Goal: Information Seeking & Learning: Learn about a topic

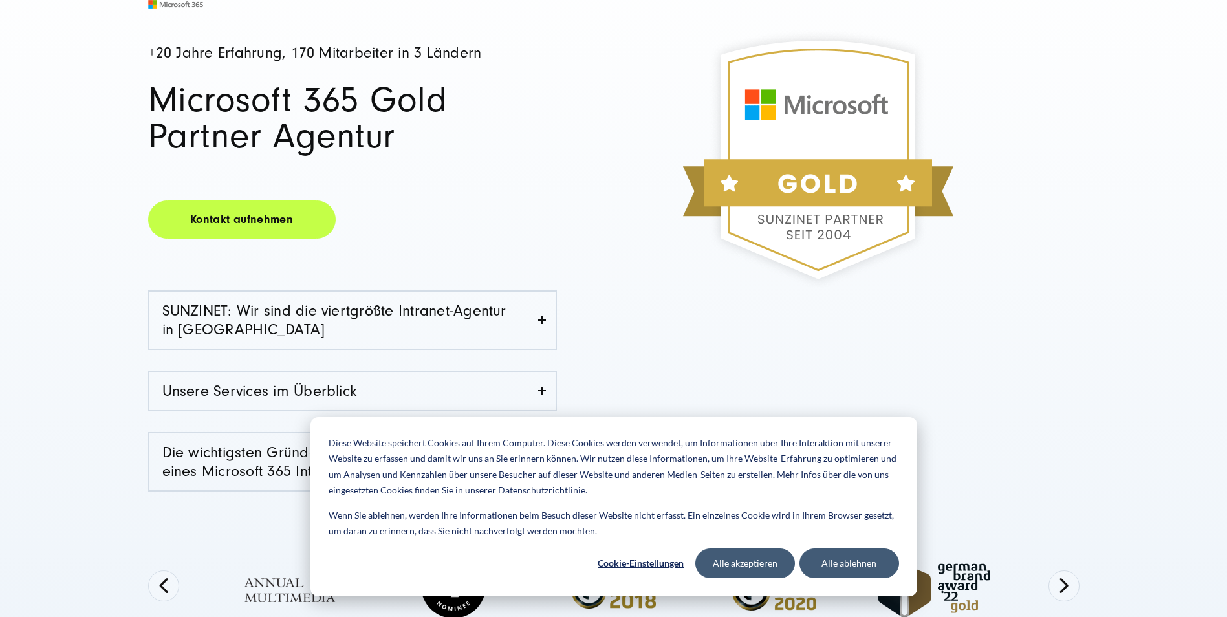
scroll to position [194, 0]
click at [639, 562] on button "Cookie-Einstellungen" at bounding box center [641, 563] width 100 height 30
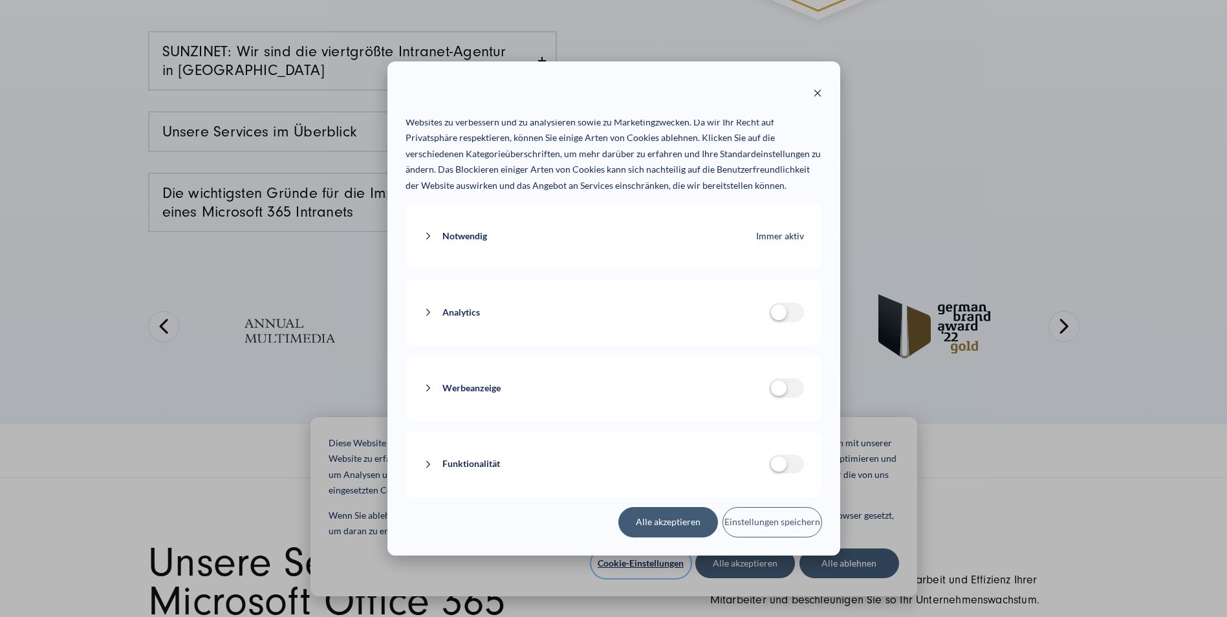
scroll to position [67, 0]
click at [781, 532] on button "Einstellungen speichern" at bounding box center [772, 522] width 100 height 30
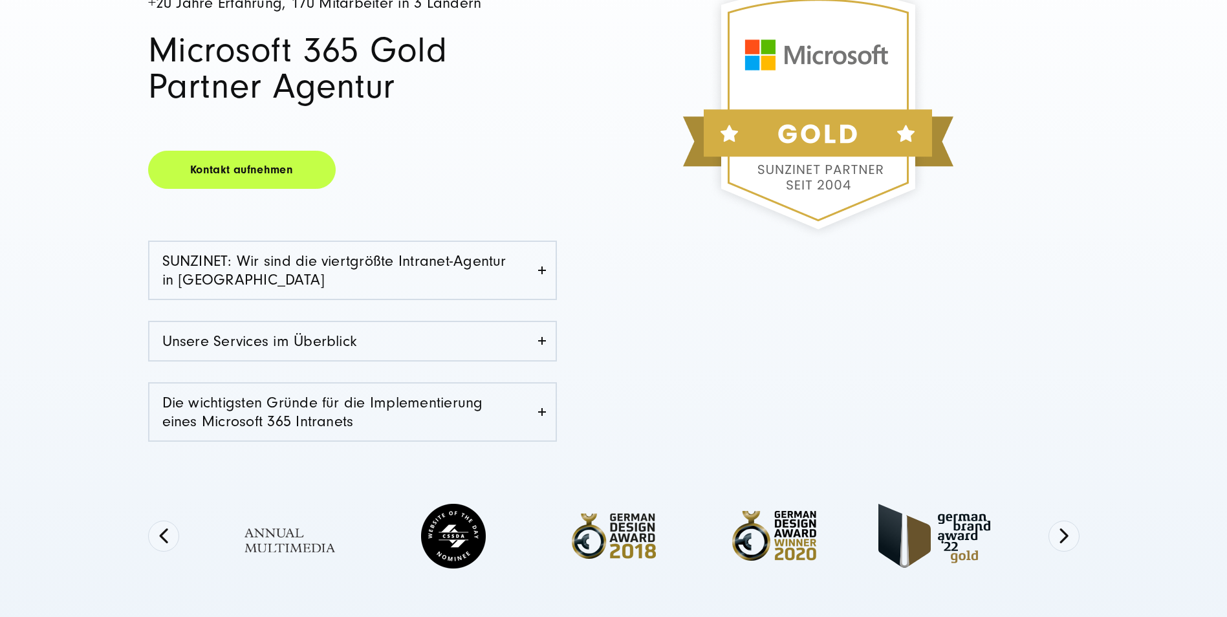
scroll to position [323, 0]
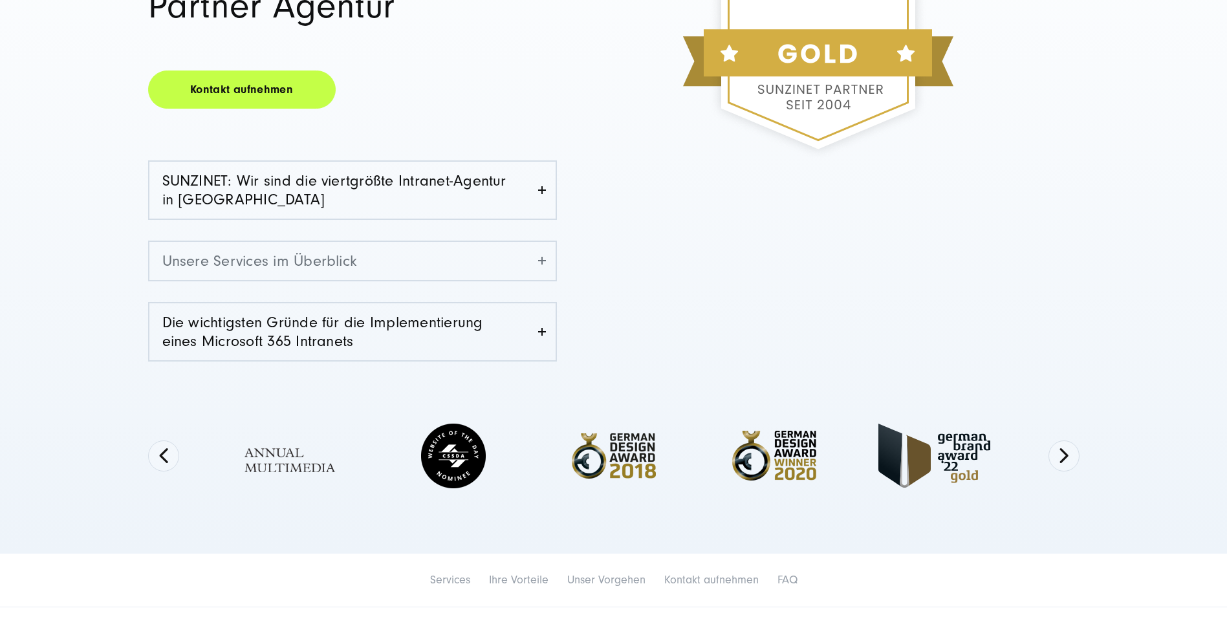
click at [538, 261] on link "Unsere Services im Überblick" at bounding box center [352, 261] width 406 height 38
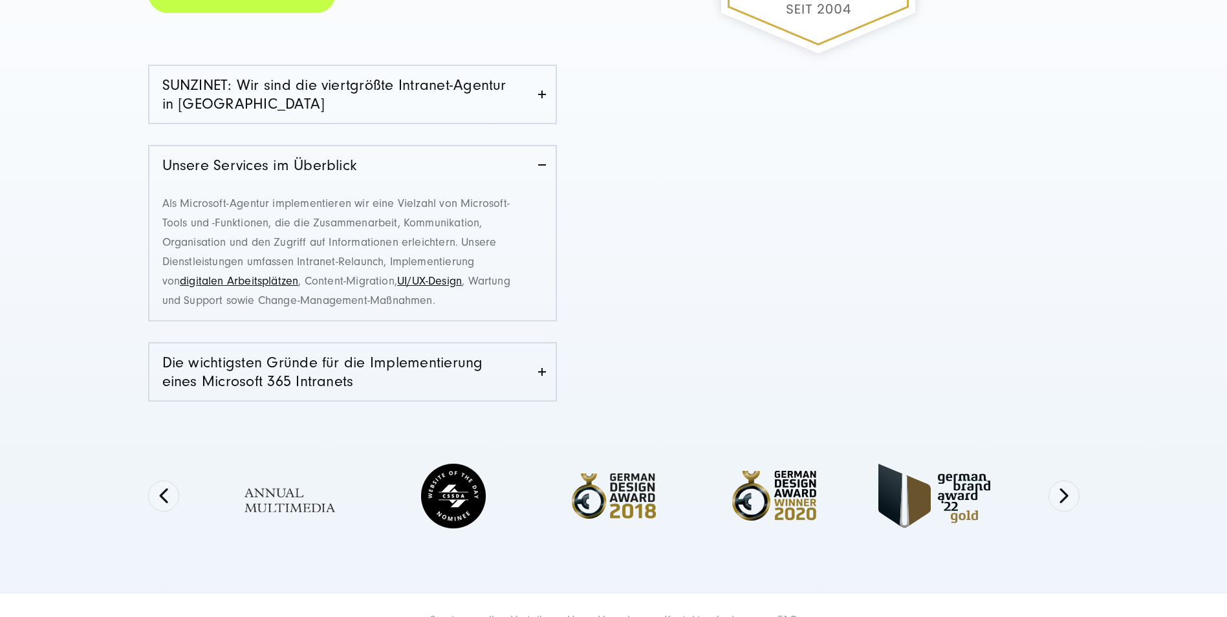
scroll to position [453, 0]
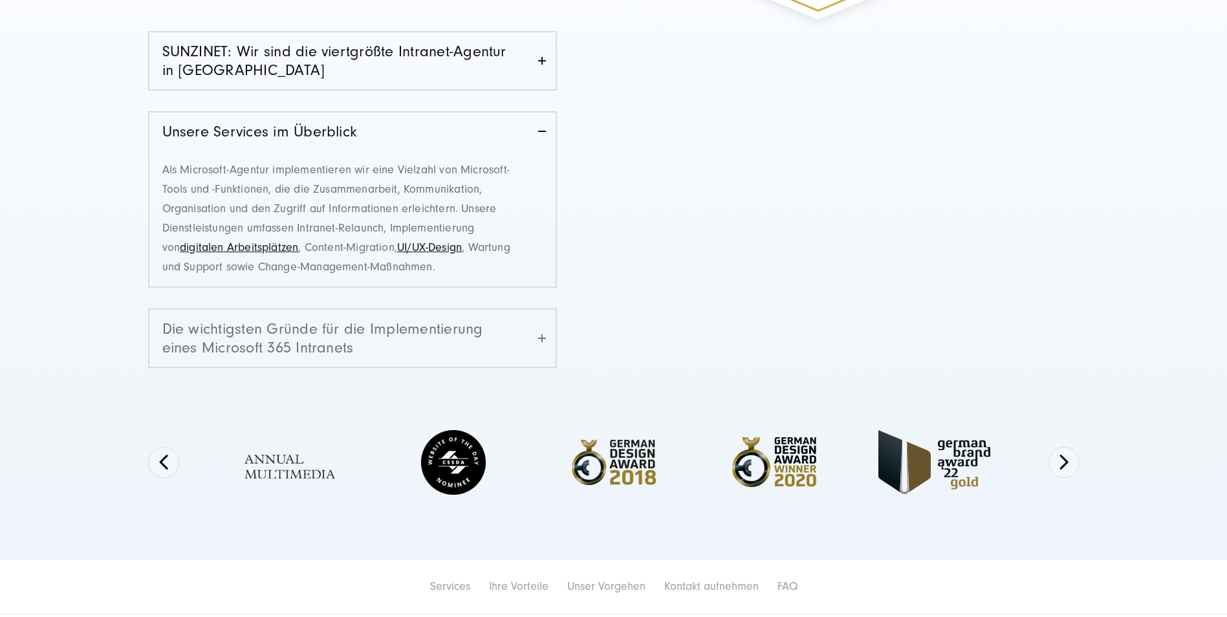
click at [520, 332] on link "Die wichtigsten Gründe für die Implementierung eines Microsoft 365 Intranets" at bounding box center [352, 338] width 406 height 57
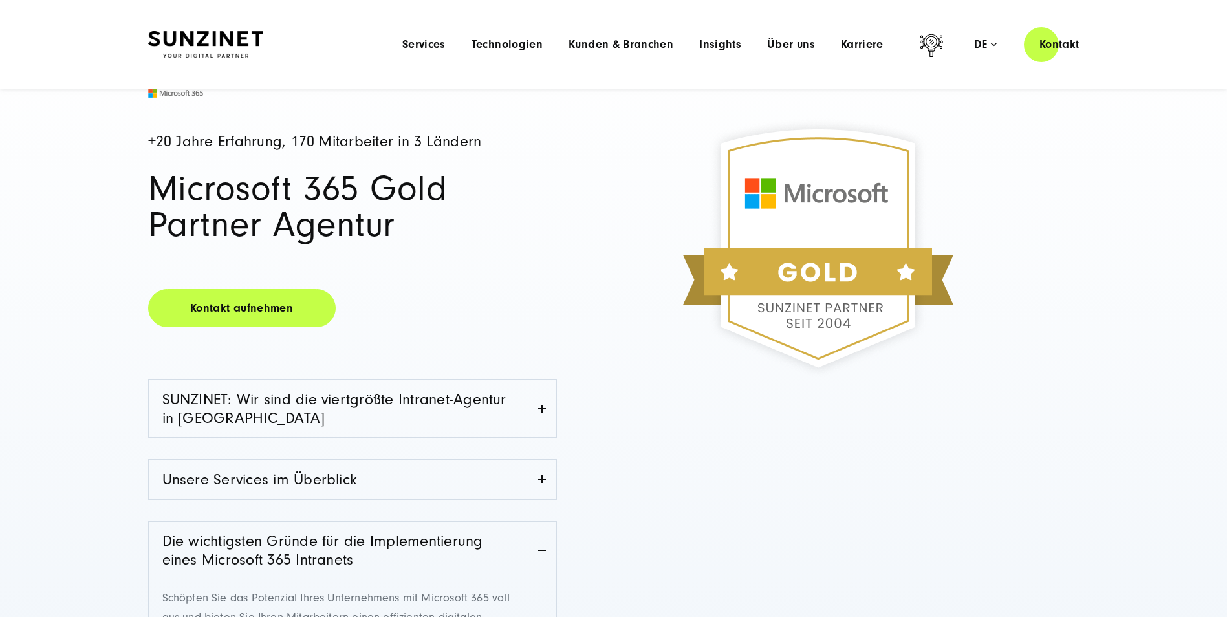
scroll to position [0, 0]
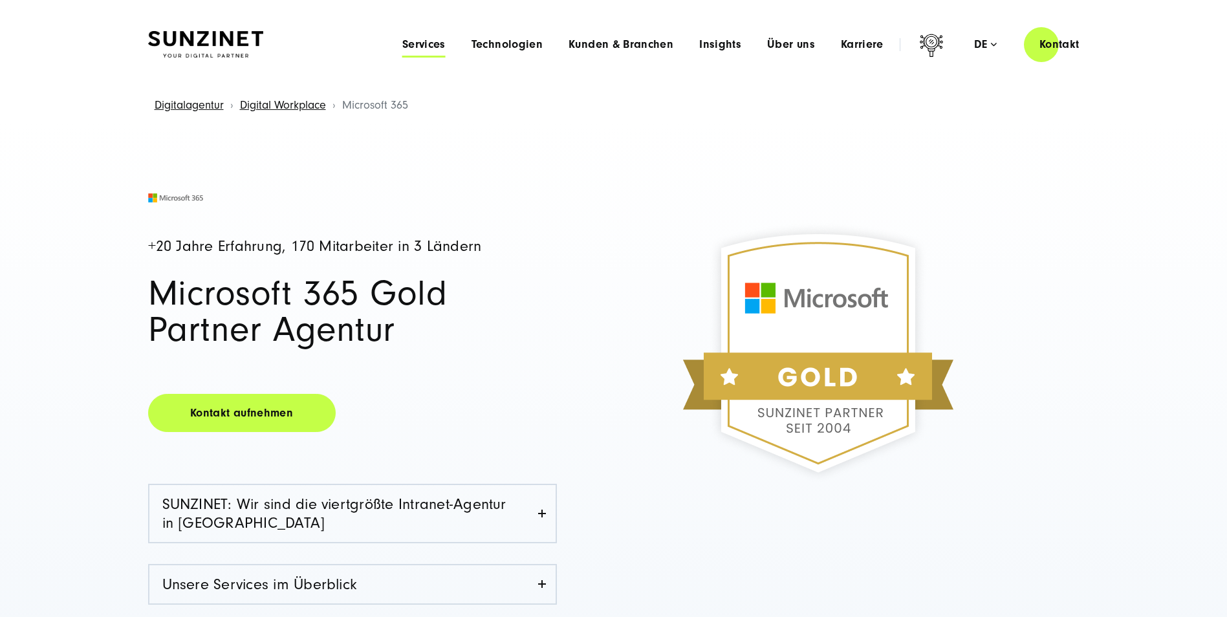
click at [421, 46] on span "Services" at bounding box center [423, 44] width 43 height 13
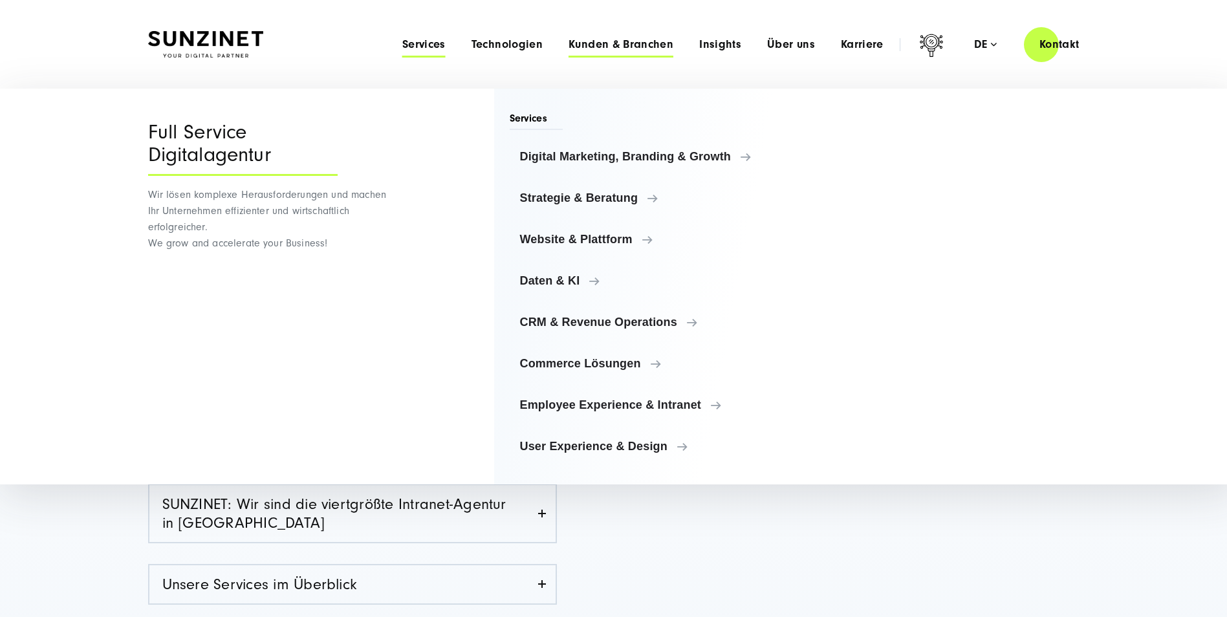
click at [594, 44] on span "Kunden & Branchen" at bounding box center [620, 44] width 105 height 13
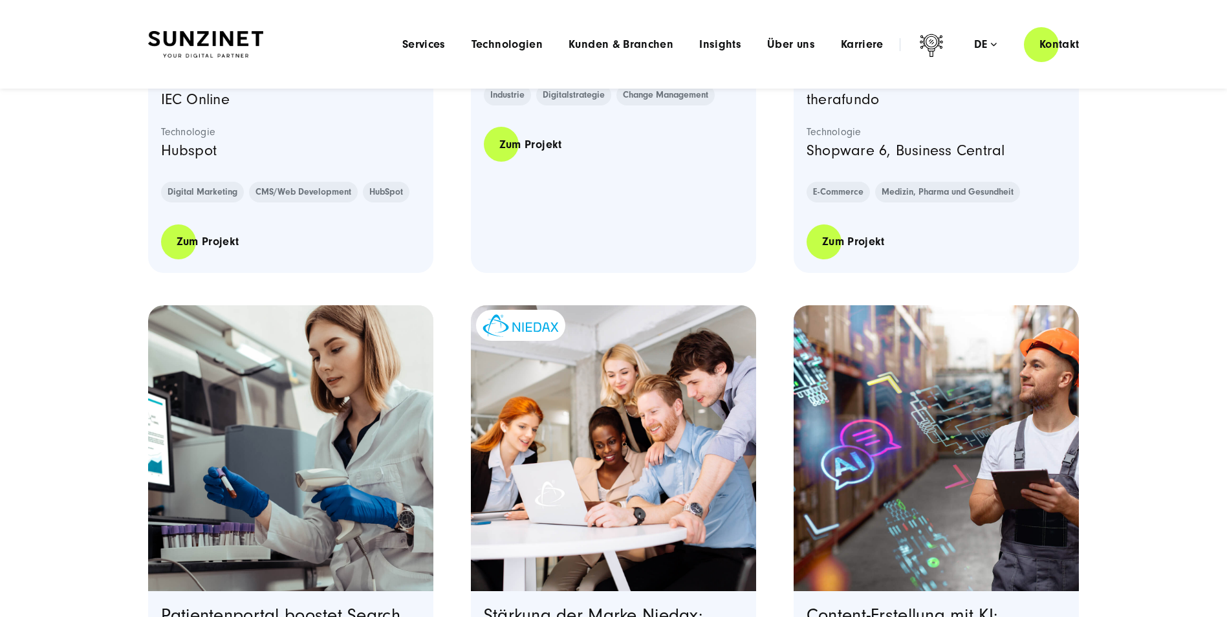
scroll to position [517, 0]
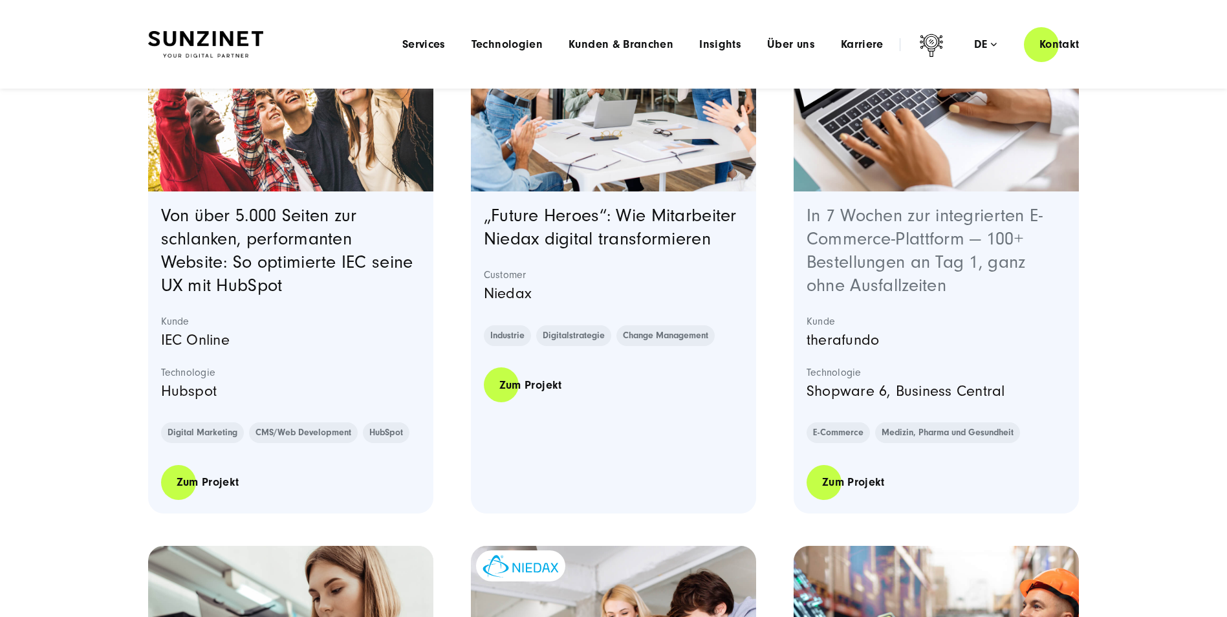
click at [914, 249] on link "In 7 Wochen zur integrierten E-Commerce-Plattform — 100+ Bestellungen an Tag 1,…" at bounding box center [924, 251] width 237 height 90
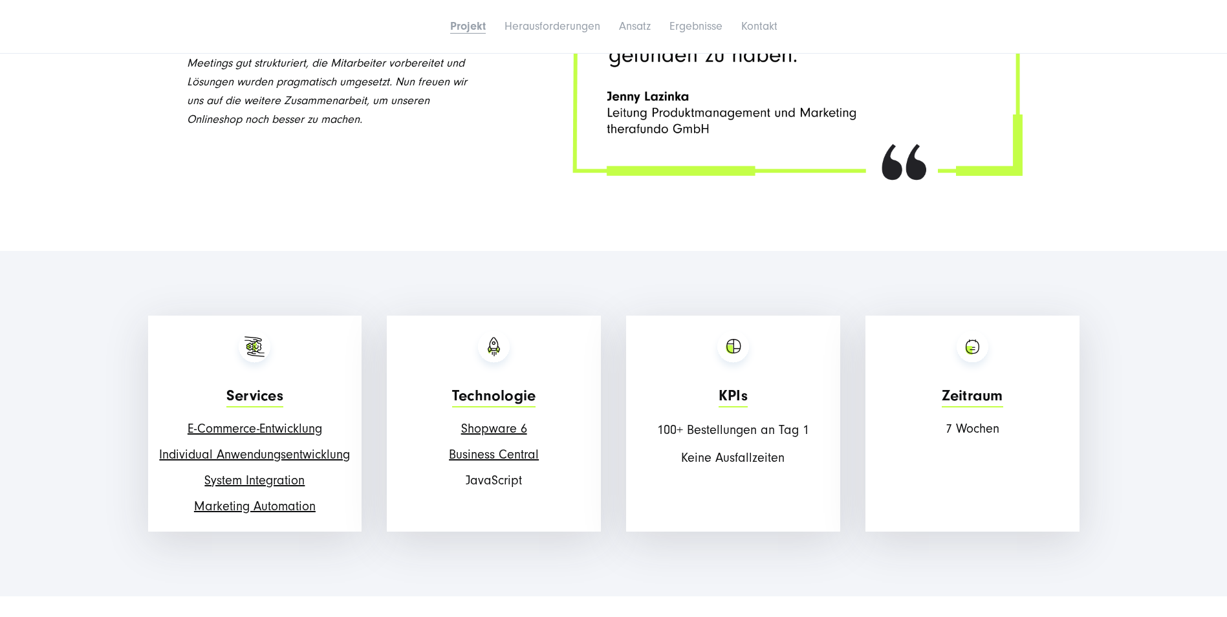
scroll to position [1616, 0]
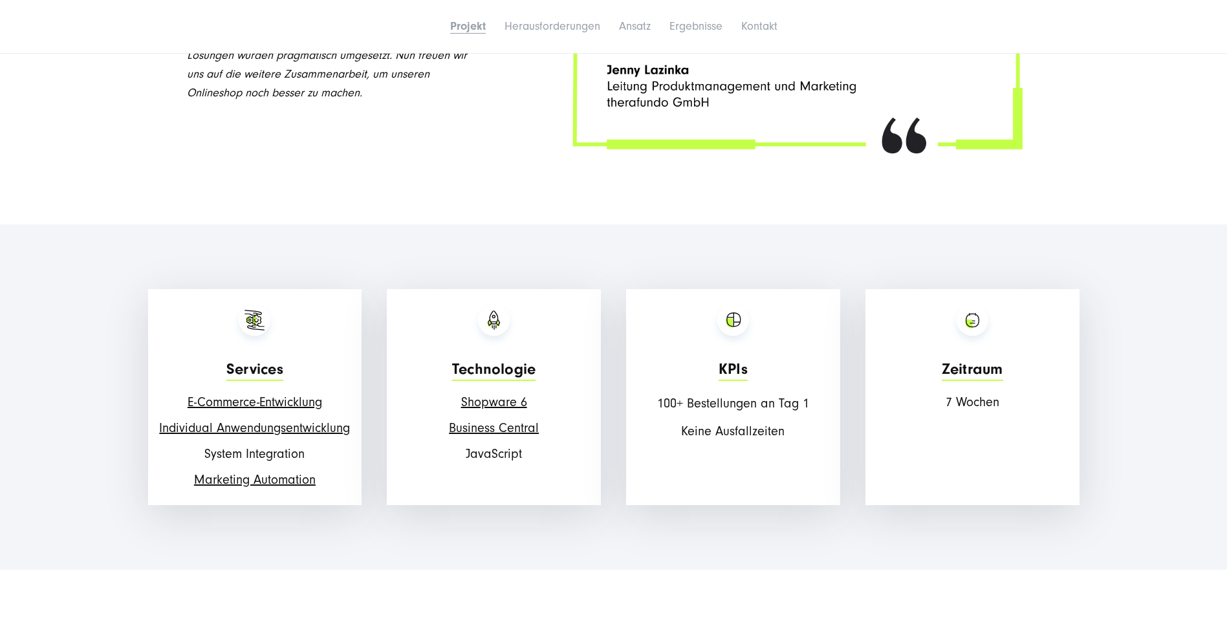
click at [286, 447] on link "System Integration" at bounding box center [254, 454] width 100 height 14
